Goal: Book appointment/travel/reservation

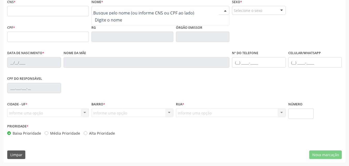
scroll to position [114, 0]
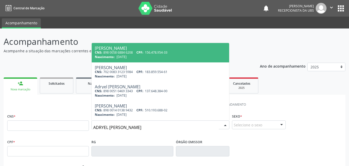
type input "[PERSON_NAME]"
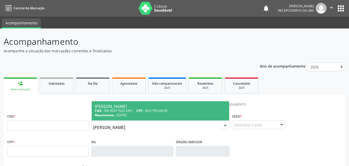
scroll to position [26, 0]
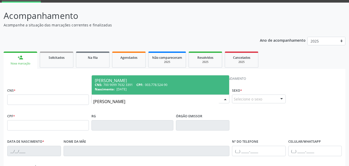
click at [206, 85] on div "CNS: 700 9099 7632 3391 CPF: 003.778.524-90" at bounding box center [160, 84] width 131 height 4
type input "700 9099 7632 3391"
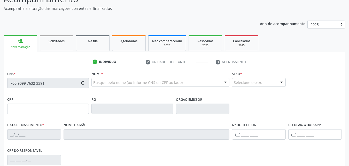
scroll to position [52, 0]
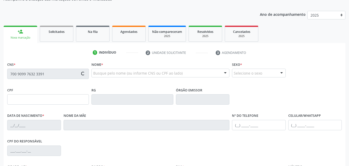
type input "003.778.524-90"
type input "[DATE]"
type input "[PERSON_NAME] da [PERSON_NAME]"
type input "[PHONE_NUMBER]"
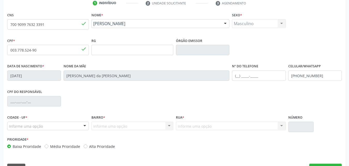
scroll to position [114, 0]
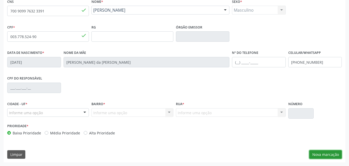
click at [323, 156] on button "Nova marcação" at bounding box center [325, 154] width 33 height 9
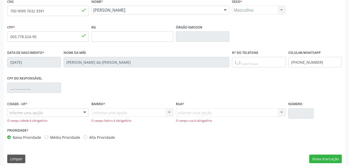
click at [52, 111] on div "Informe uma opção" at bounding box center [48, 112] width 82 height 9
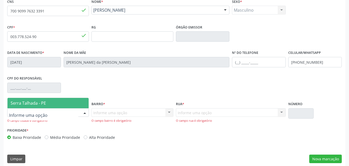
click at [47, 101] on span "Serra Talhada - PE" at bounding box center [47, 103] width 81 height 10
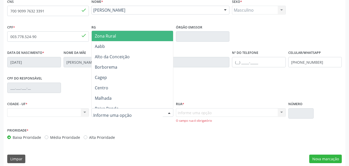
drag, startPoint x: 146, startPoint y: 116, endPoint x: 140, endPoint y: 116, distance: 6.2
click at [142, 116] on div at bounding box center [132, 112] width 82 height 9
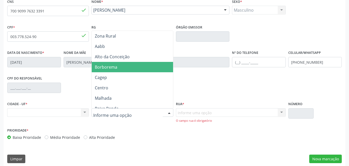
click at [108, 68] on span "Borborema" at bounding box center [106, 67] width 22 height 6
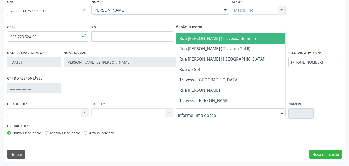
scroll to position [207, 0]
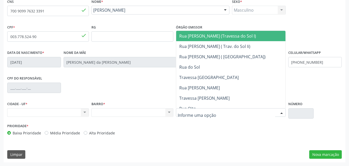
click at [216, 34] on span "Rua [PERSON_NAME] (Travessa do Sol I)" at bounding box center [217, 36] width 77 height 6
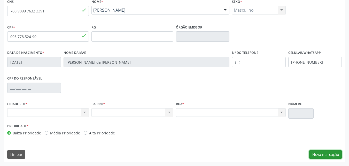
click at [315, 152] on button "Nova marcação" at bounding box center [325, 154] width 33 height 9
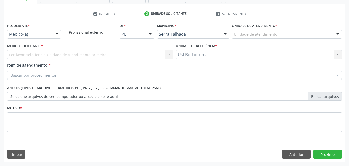
scroll to position [90, 0]
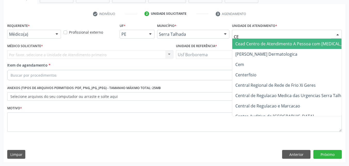
type input "CEM"
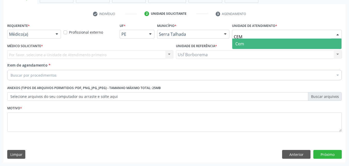
click at [269, 41] on span "Cem" at bounding box center [286, 43] width 109 height 10
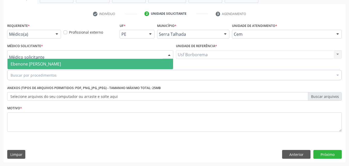
click at [73, 52] on div at bounding box center [90, 54] width 166 height 9
click at [73, 64] on span "Ebenone [PERSON_NAME]" at bounding box center [90, 64] width 166 height 10
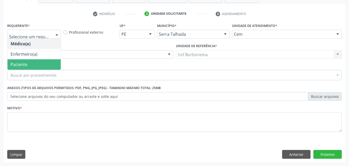
click at [40, 65] on span "Paciente" at bounding box center [33, 64] width 53 height 10
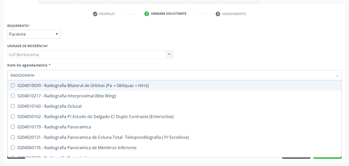
type input "RADIOGRAFIA"
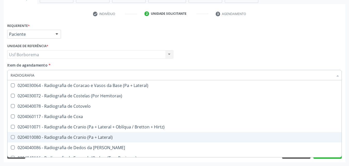
scroll to position [387, 0]
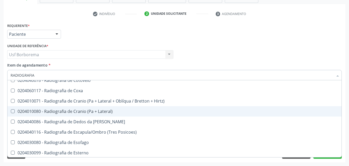
click at [115, 113] on div "0204010080 - Radiografia de Cranio (Pa + Lateral)" at bounding box center [175, 111] width 328 height 4
checkbox Lateral\) "true"
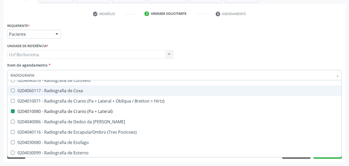
click at [156, 65] on div "Item de agendamento * RADIOGRAFIA Desfazer seleção 0204010039 - Radiografia Bil…" at bounding box center [174, 70] width 334 height 16
checkbox Wing\) "true"
checkbox Lateral\) "false"
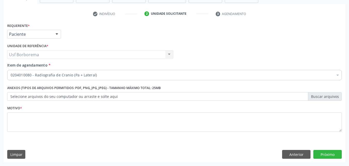
scroll to position [0, 0]
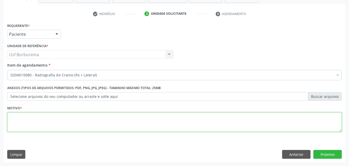
click at [85, 124] on textarea at bounding box center [174, 122] width 334 height 20
type textarea "ROTINA"
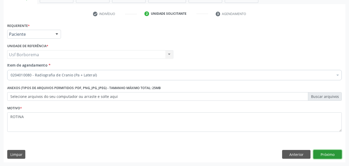
click at [335, 154] on button "Próximo" at bounding box center [327, 154] width 28 height 9
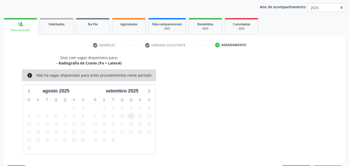
scroll to position [74, 0]
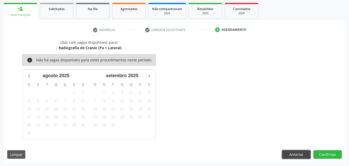
click at [288, 153] on button "Anterior" at bounding box center [296, 154] width 28 height 9
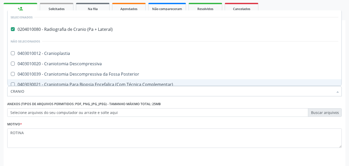
click at [116, 92] on input "CRANIO" at bounding box center [172, 91] width 323 height 10
type input "C"
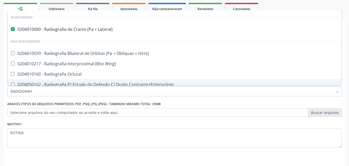
type input "RADIOGRAFIA"
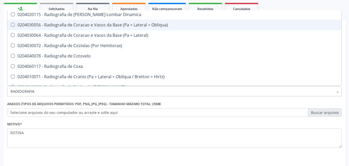
scroll to position [387, 0]
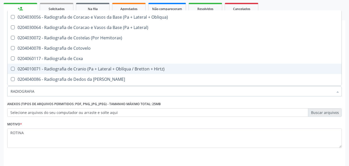
click at [127, 67] on div "0204010071 - Radiografia de Cranio (Pa + Lateral + Oblíqua / Bretton + Hirtz)" at bounding box center [175, 69] width 328 height 4
checkbox Hirtz\) "true"
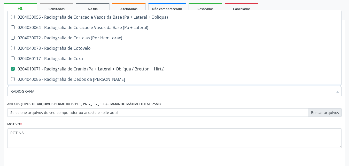
type input "RADIOGRAFIA"
click at [133, 118] on div "Anexos (Tipos de arquivos permitidos: PDF, PNG, JPG, JPEG) - Tamanho máximo tot…" at bounding box center [174, 110] width 337 height 20
checkbox Hirtz\) "false"
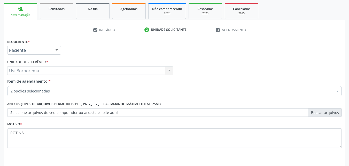
scroll to position [0, 0]
click at [78, 87] on div "2 opções selecionadas" at bounding box center [174, 91] width 334 height 10
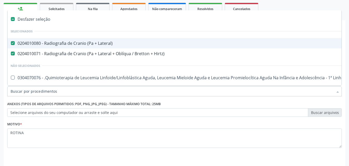
click at [72, 40] on span "0204010080 - Radiografia de Cranio (Pa + Lateral)" at bounding box center [211, 43] width 408 height 10
click at [49, 41] on div "0204010080 - Radiografia de Cranio (Pa + Lateral)" at bounding box center [212, 43] width 402 height 4
checkbox Lateral\) "true"
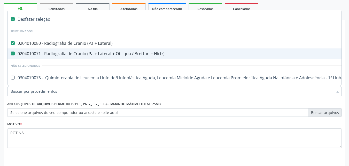
click at [43, 49] on span "0204010071 - Radiografia de Cranio (Pa + Lateral + Oblíqua / Bretton + Hirtz)" at bounding box center [211, 53] width 408 height 10
checkbox Hirtz\) "false"
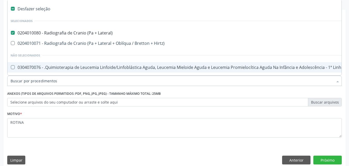
scroll to position [90, 0]
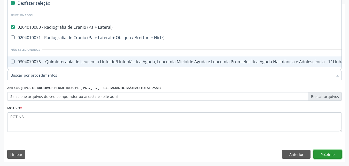
click at [319, 154] on button "Próximo" at bounding box center [327, 154] width 28 height 9
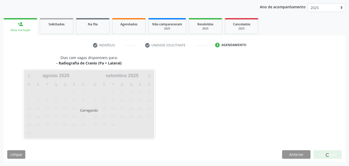
scroll to position [74, 0]
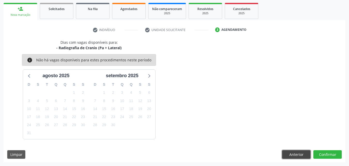
click at [283, 154] on button "Anterior" at bounding box center [296, 154] width 28 height 9
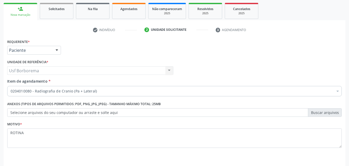
click at [97, 94] on div "0204010080 - Radiografia de Cranio (Pa + Lateral)" at bounding box center [174, 91] width 334 height 10
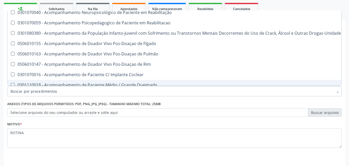
scroll to position [310, 0]
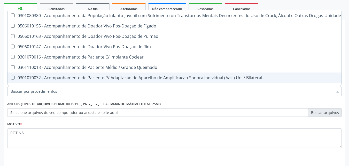
click at [91, 92] on input "Item de agendamento *" at bounding box center [172, 91] width 323 height 10
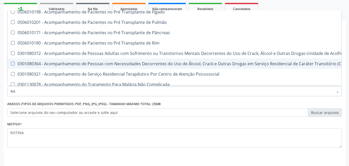
scroll to position [296, 0]
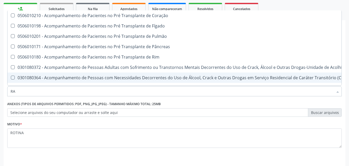
type input "R"
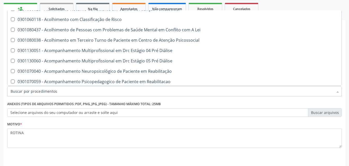
scroll to position [232, 0]
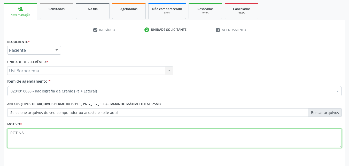
click at [117, 132] on textarea "ROTINA" at bounding box center [174, 138] width 334 height 20
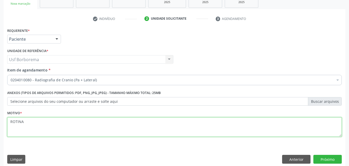
scroll to position [90, 0]
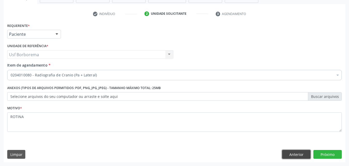
click at [288, 153] on button "Anterior" at bounding box center [296, 154] width 28 height 9
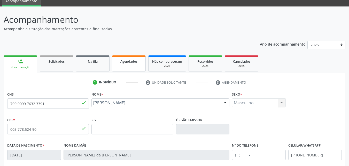
scroll to position [13, 0]
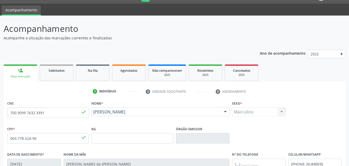
click at [21, 69] on div "person_add" at bounding box center [21, 70] width 6 height 6
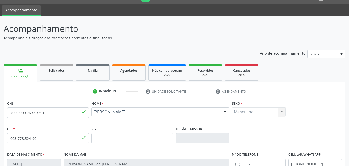
click at [21, 69] on div "person_add" at bounding box center [21, 70] width 6 height 6
